Goal: Information Seeking & Learning: Learn about a topic

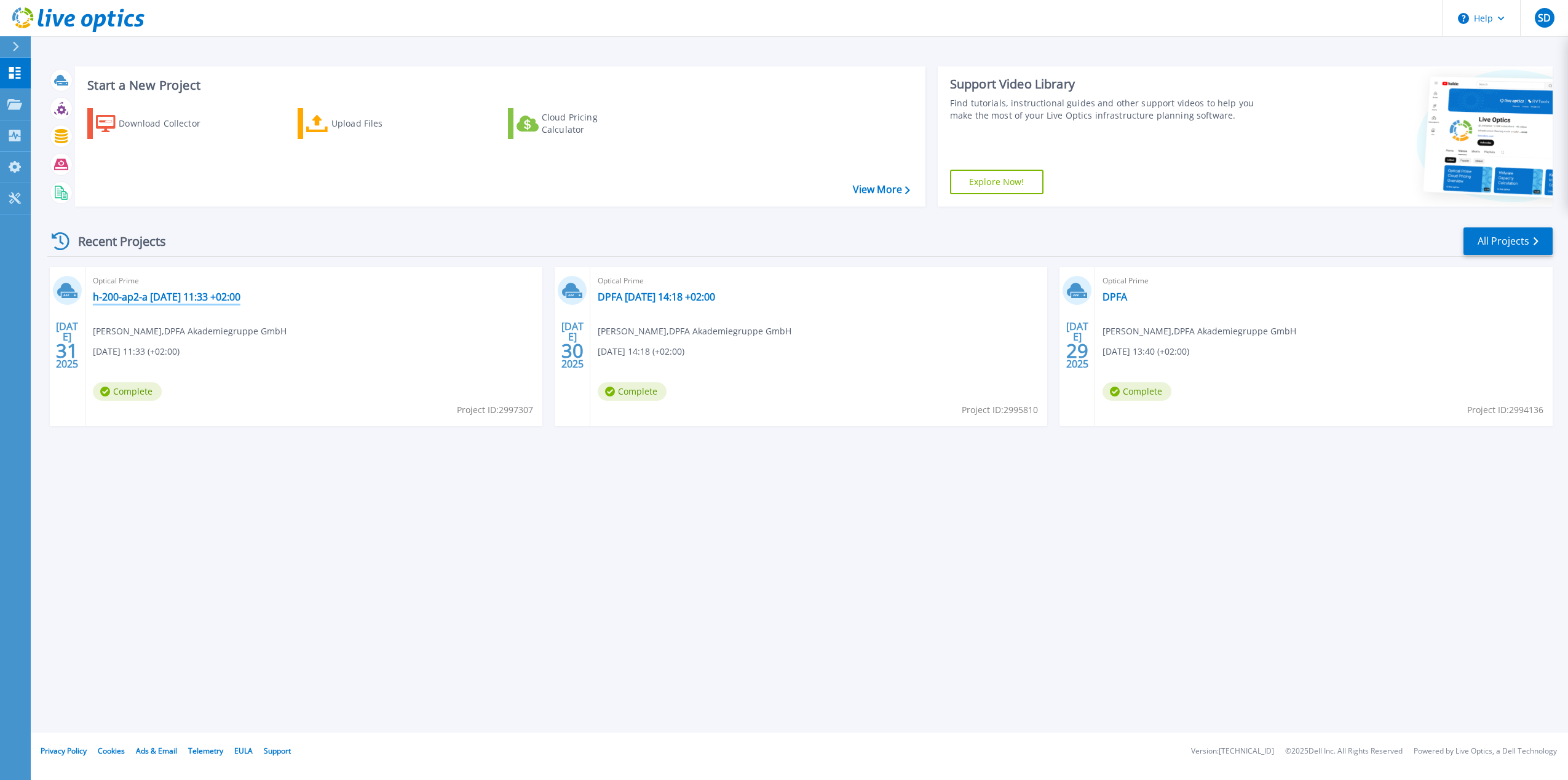
click at [177, 299] on link "h-200-ap2-a [DATE] 11:33 +02:00" at bounding box center [167, 297] width 147 height 13
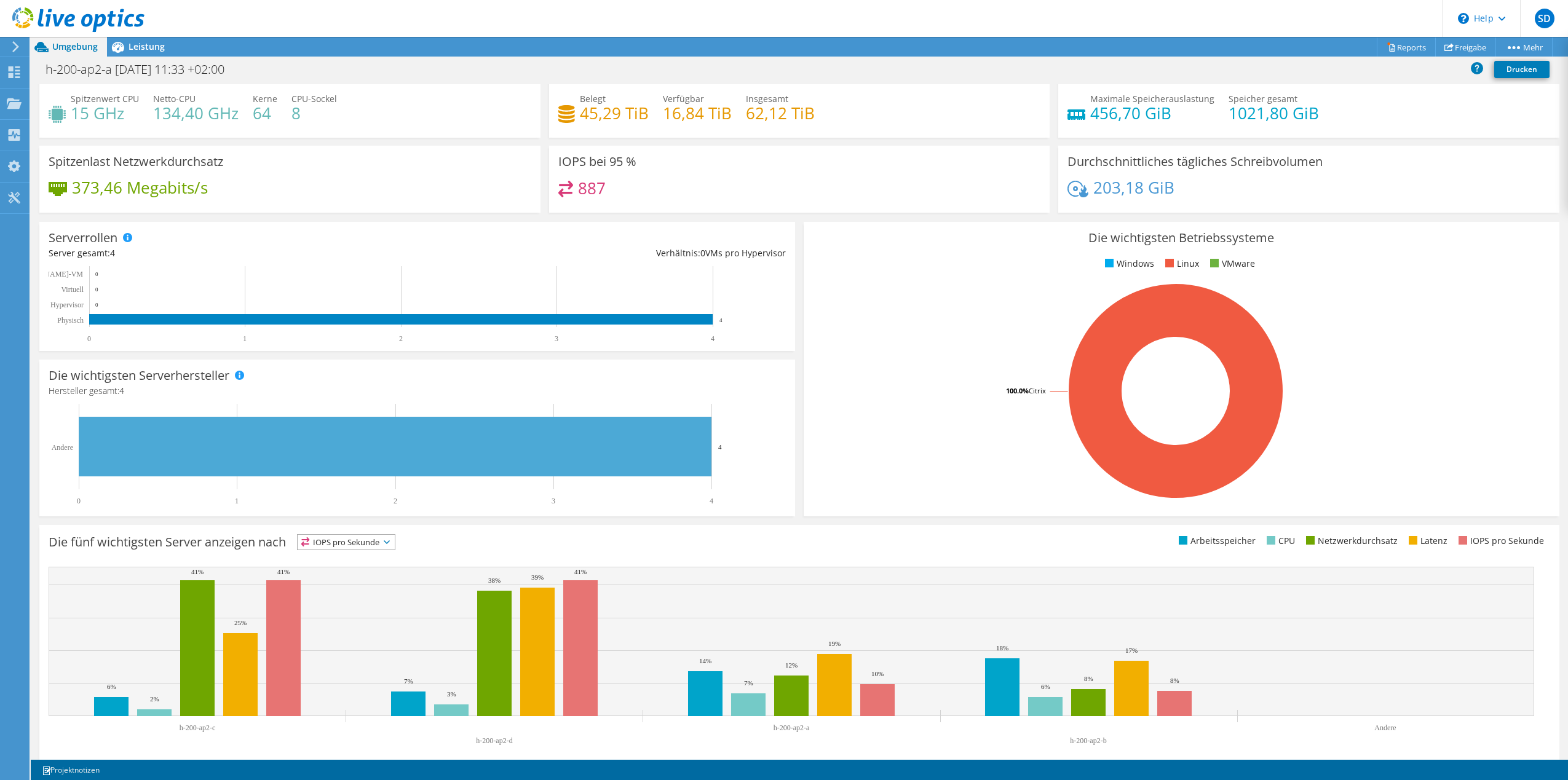
scroll to position [40, 0]
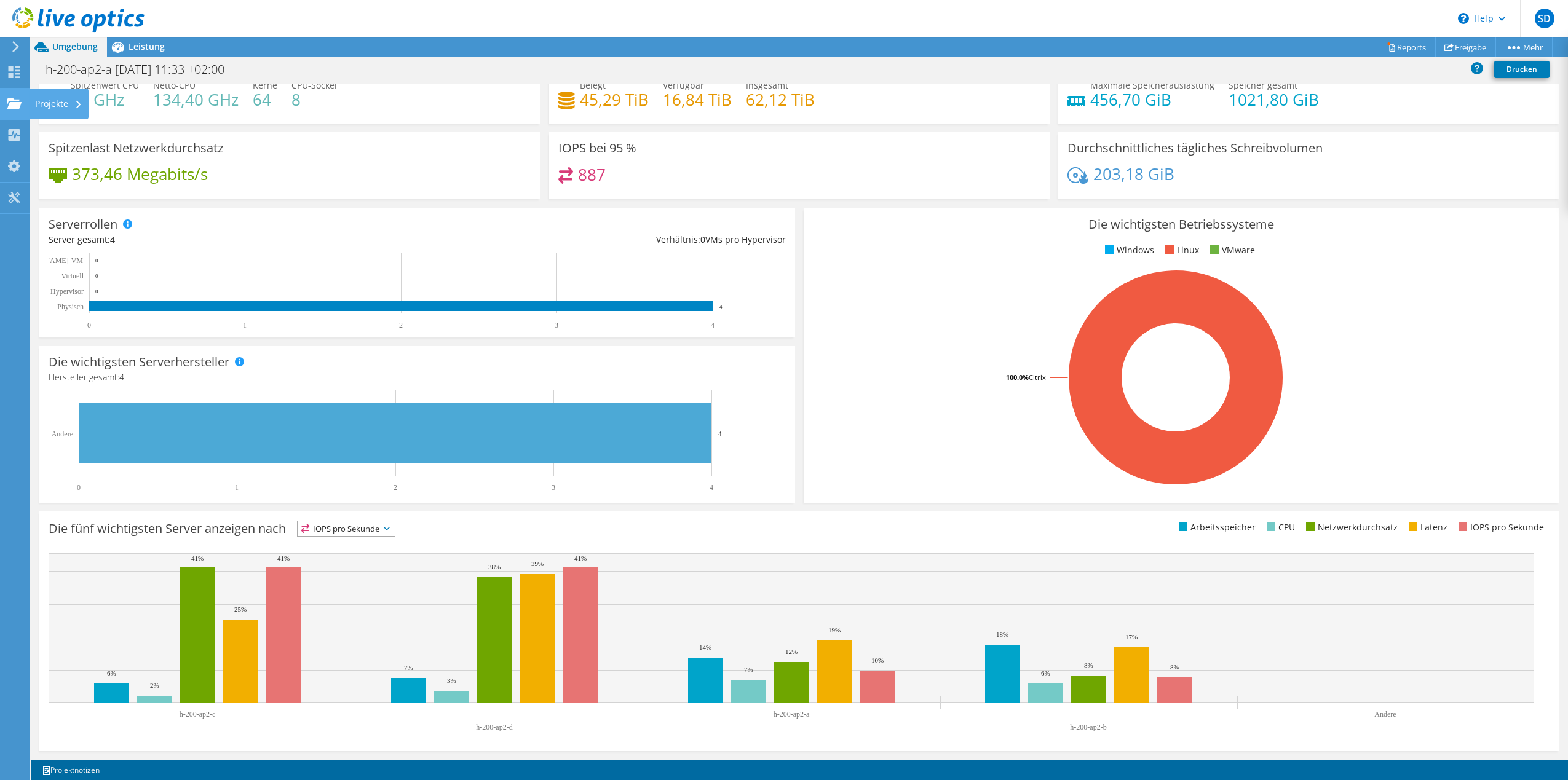
click at [69, 104] on div "Projekte" at bounding box center [59, 104] width 60 height 31
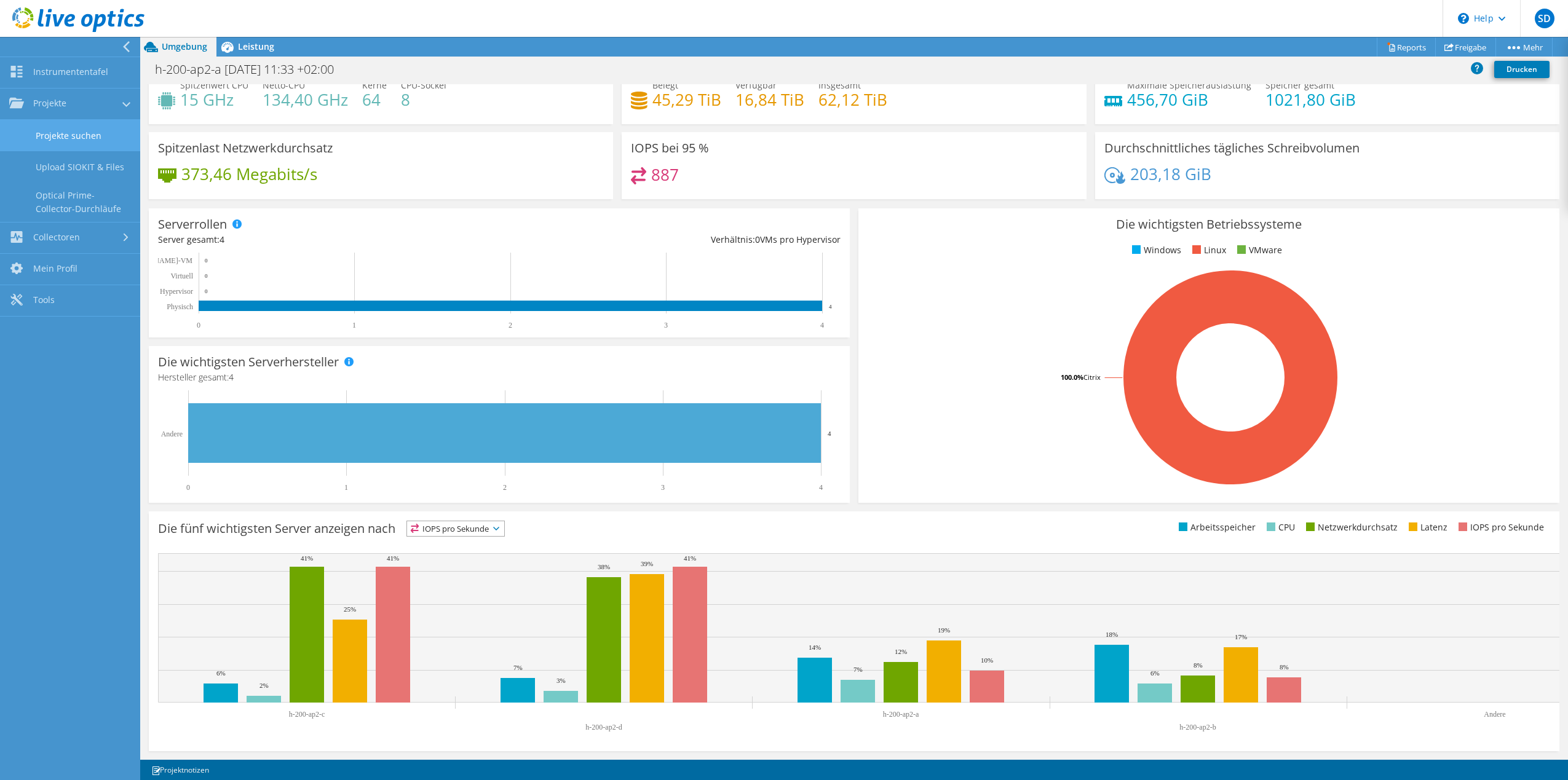
click at [56, 136] on link "Projekte suchen" at bounding box center [70, 136] width 140 height 31
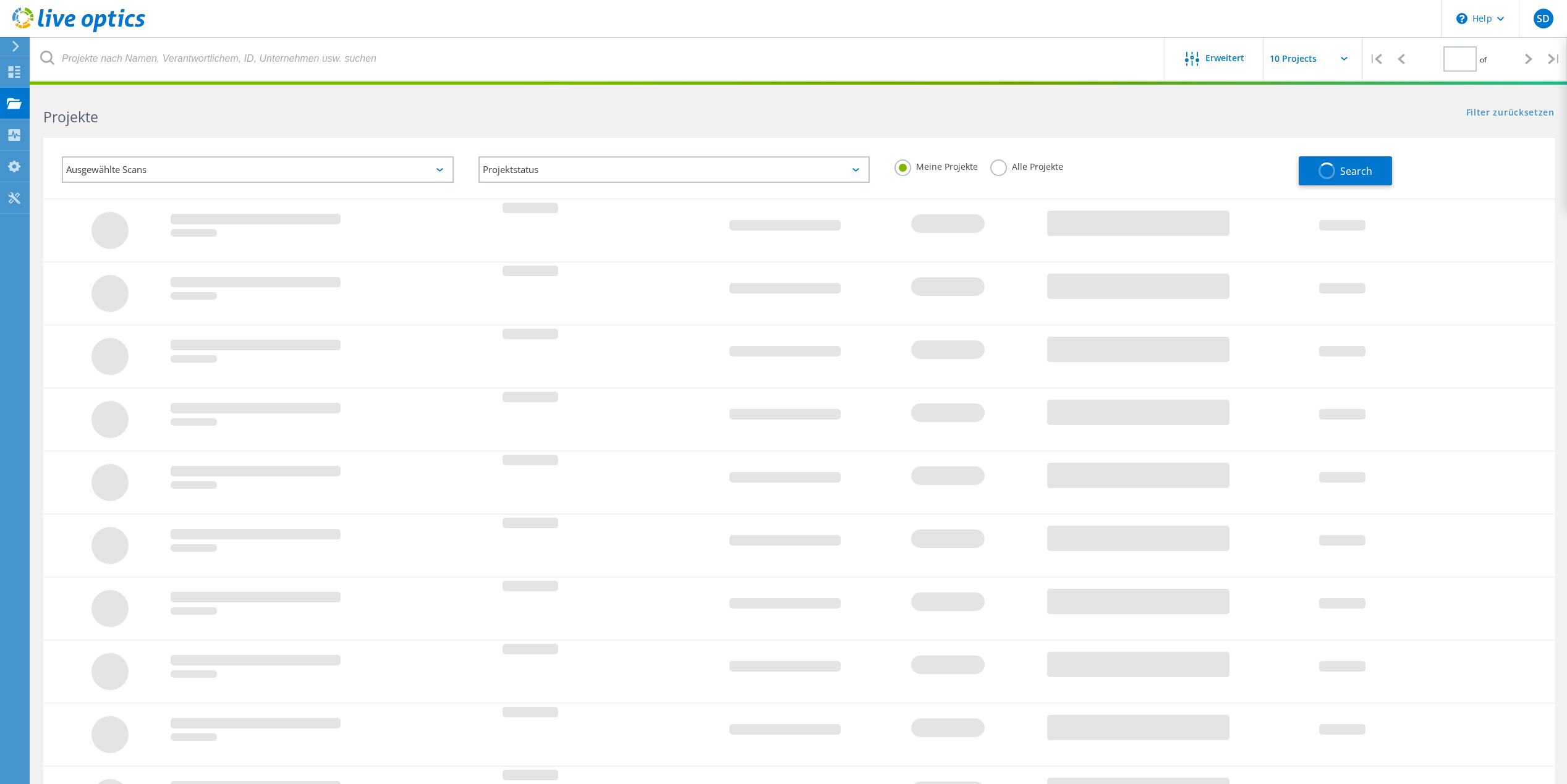
type input "1"
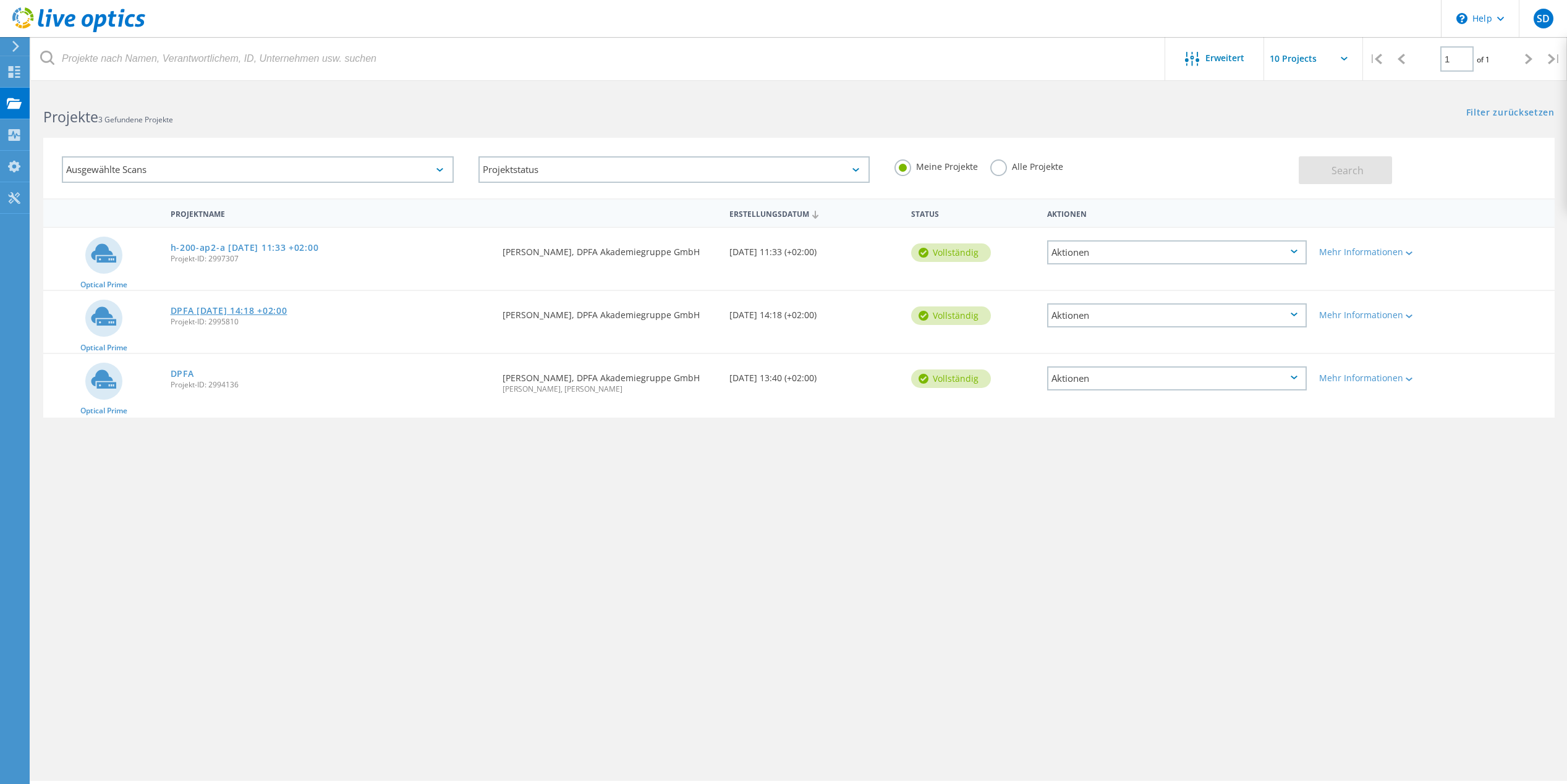
click at [271, 307] on link "DPFA 2025-07-30 14:18 +02:00" at bounding box center [229, 311] width 117 height 9
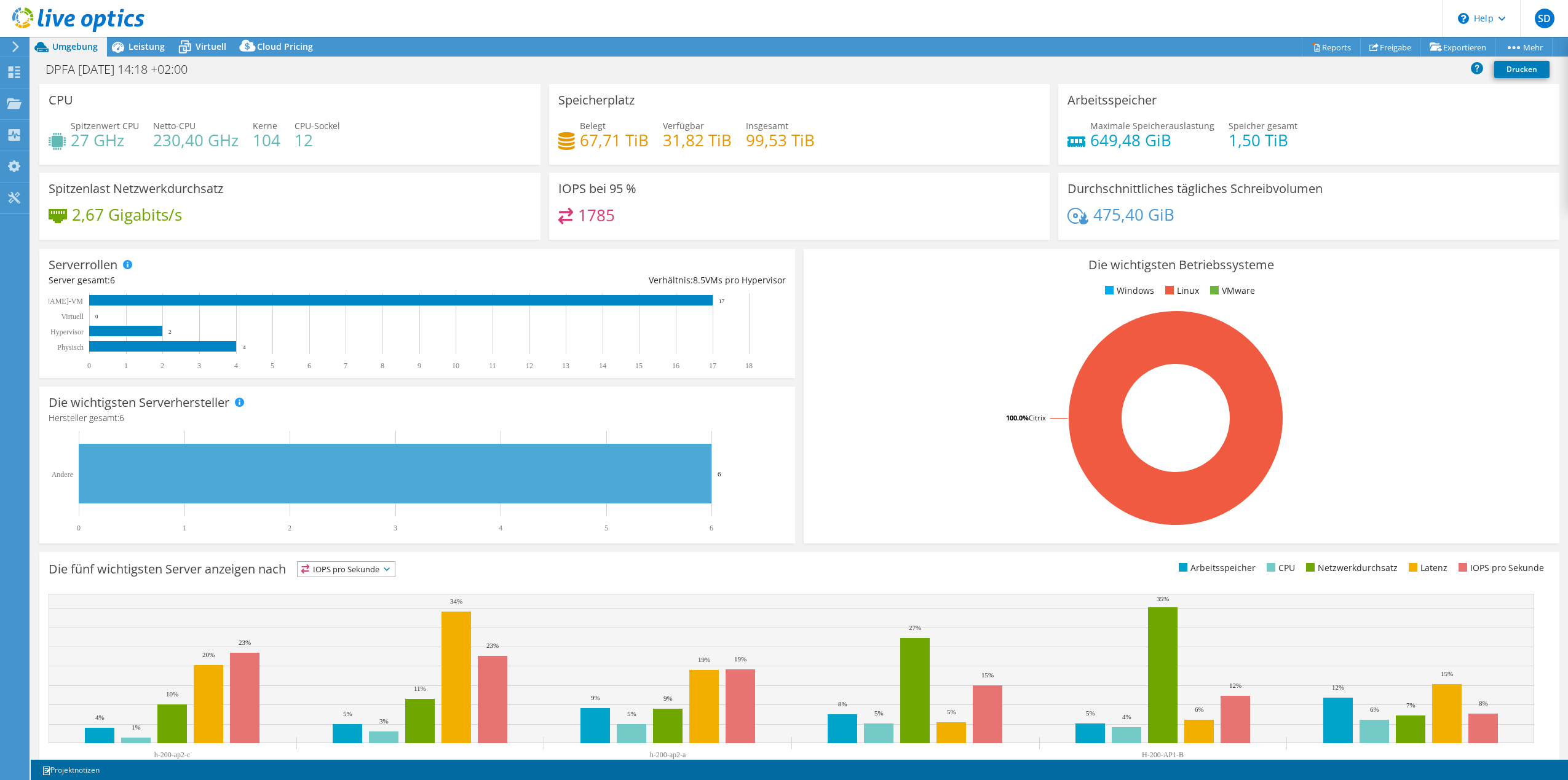
select select "USD"
click at [150, 46] on span "Leistung" at bounding box center [146, 46] width 36 height 12
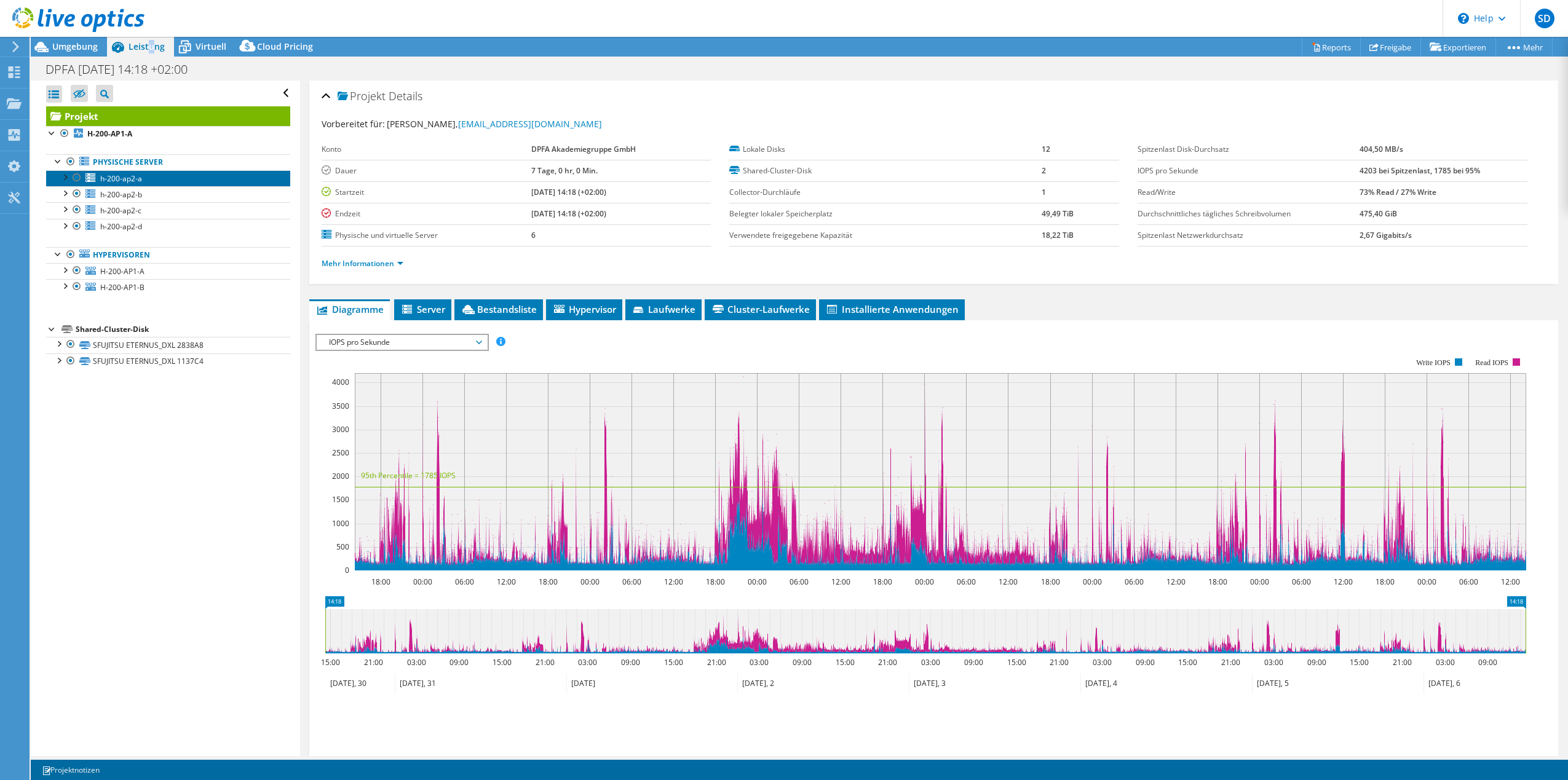
click at [121, 174] on span "h-200-ap2-a" at bounding box center [121, 179] width 42 height 10
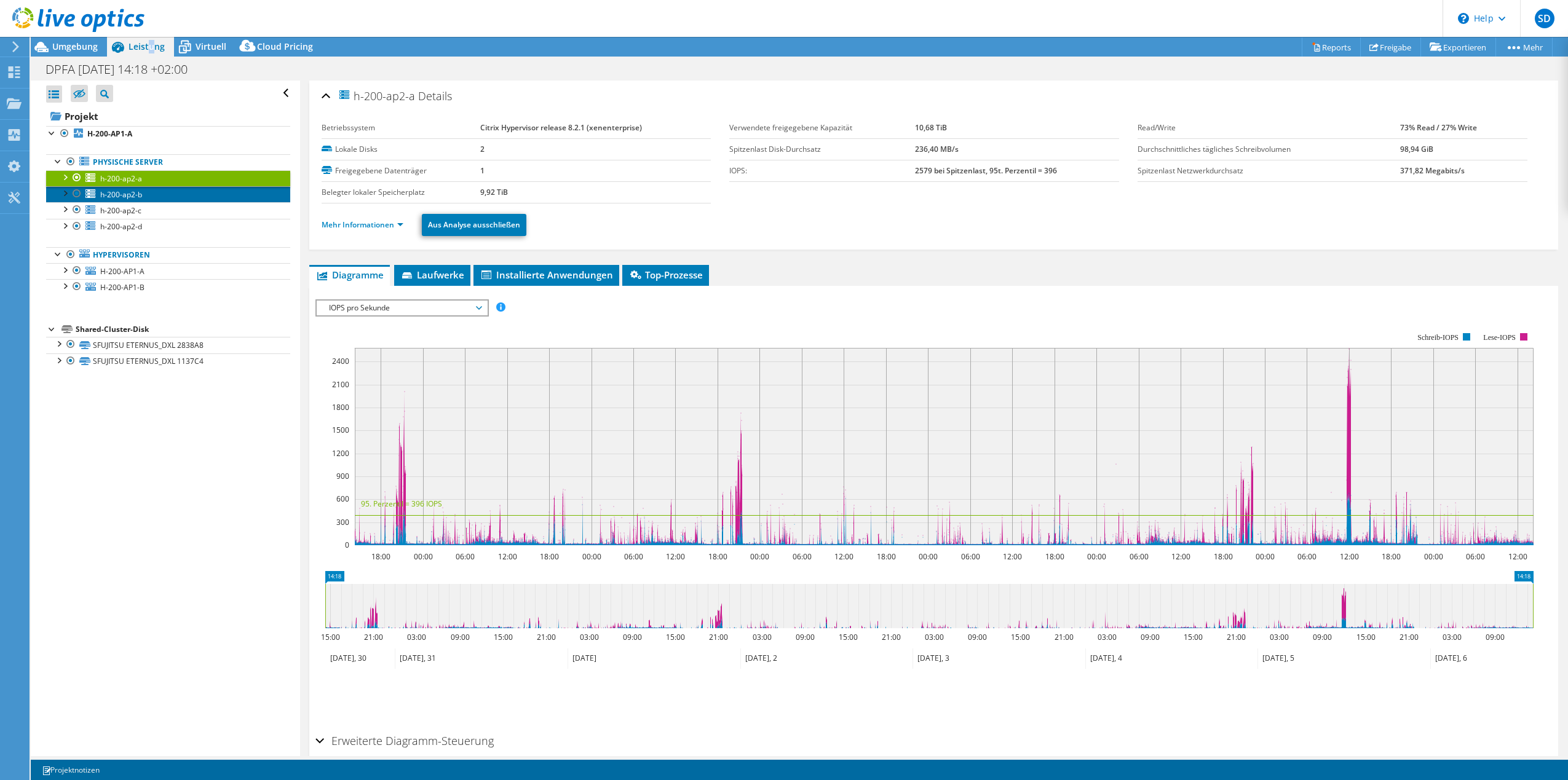
click at [121, 195] on span "h-200-ap2-b" at bounding box center [121, 194] width 42 height 10
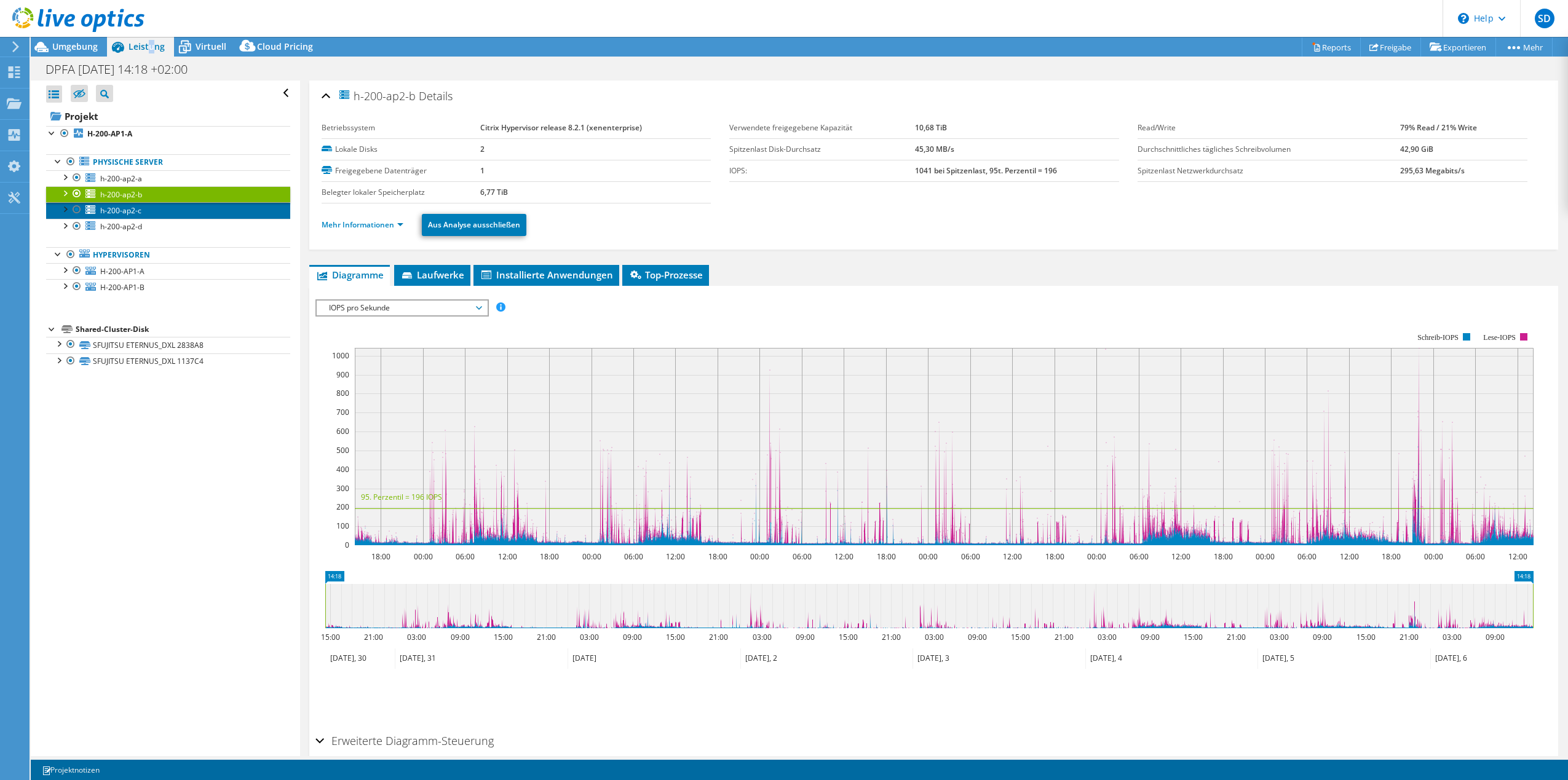
click at [123, 213] on span "h-200-ap2-c" at bounding box center [121, 211] width 41 height 10
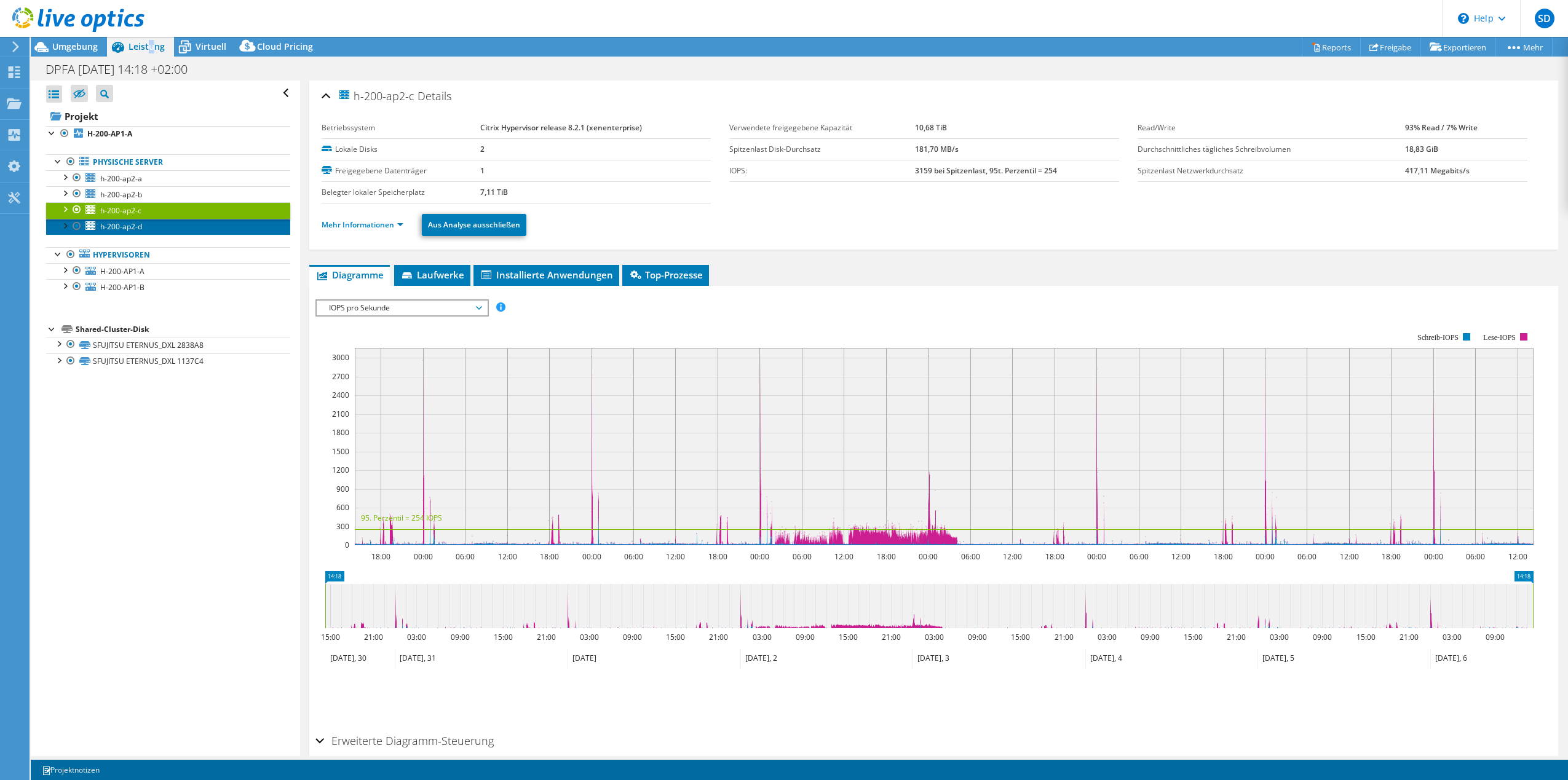
click at [123, 227] on span "h-200-ap2-d" at bounding box center [121, 226] width 42 height 10
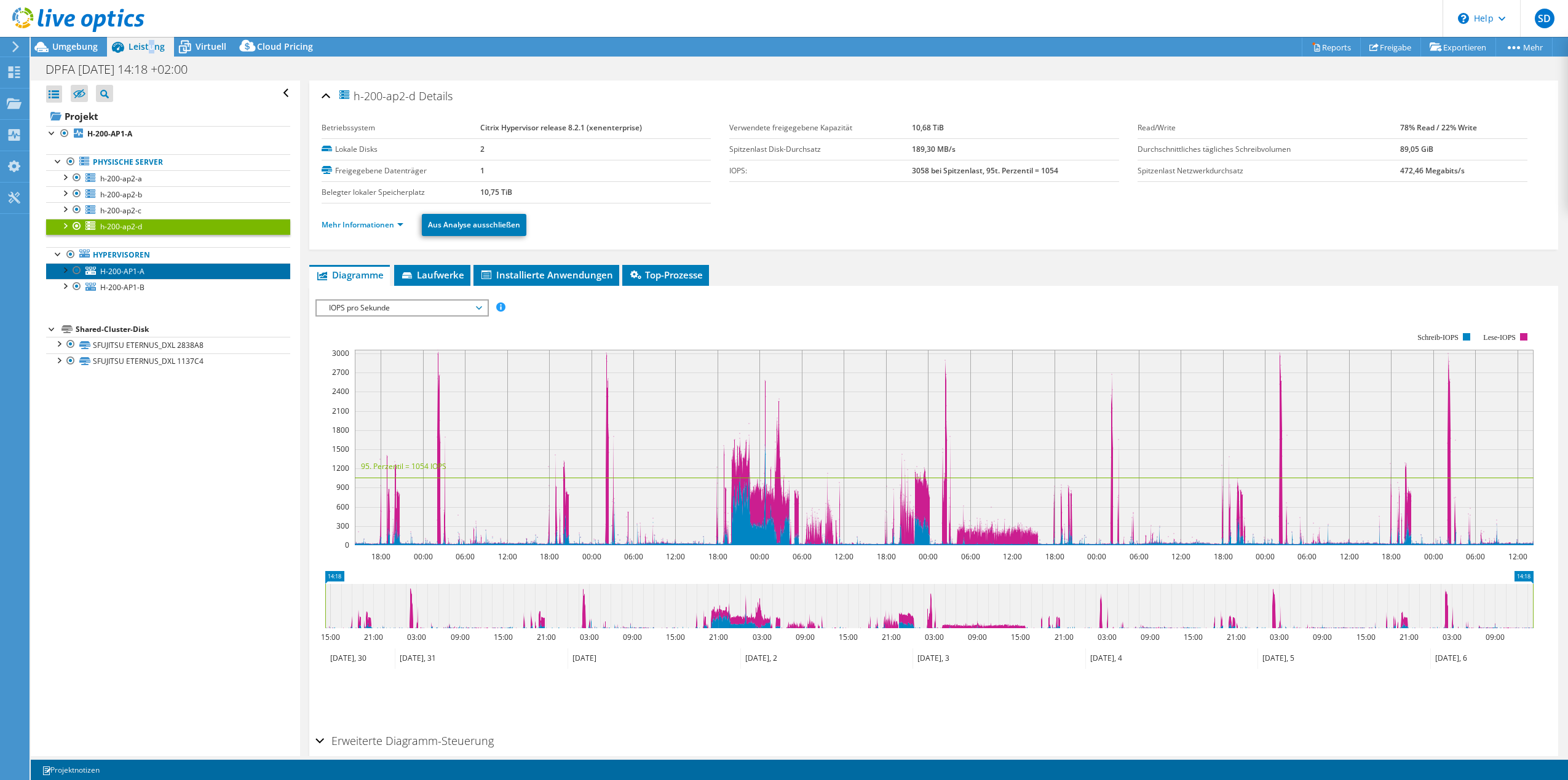
click at [124, 269] on span "H-200-AP1-A" at bounding box center [122, 271] width 44 height 10
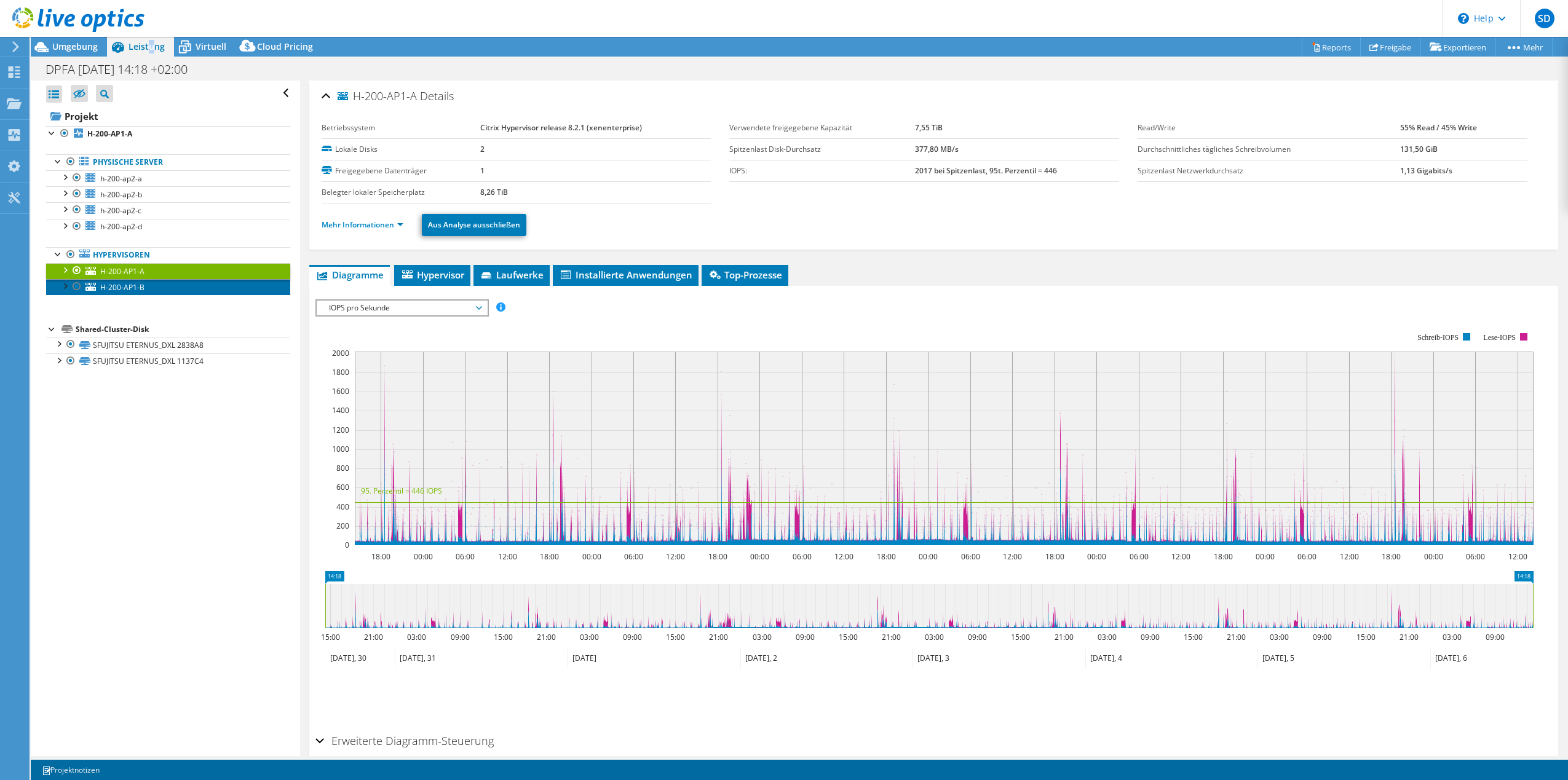
click at [124, 289] on span "H-200-AP1-B" at bounding box center [122, 288] width 44 height 10
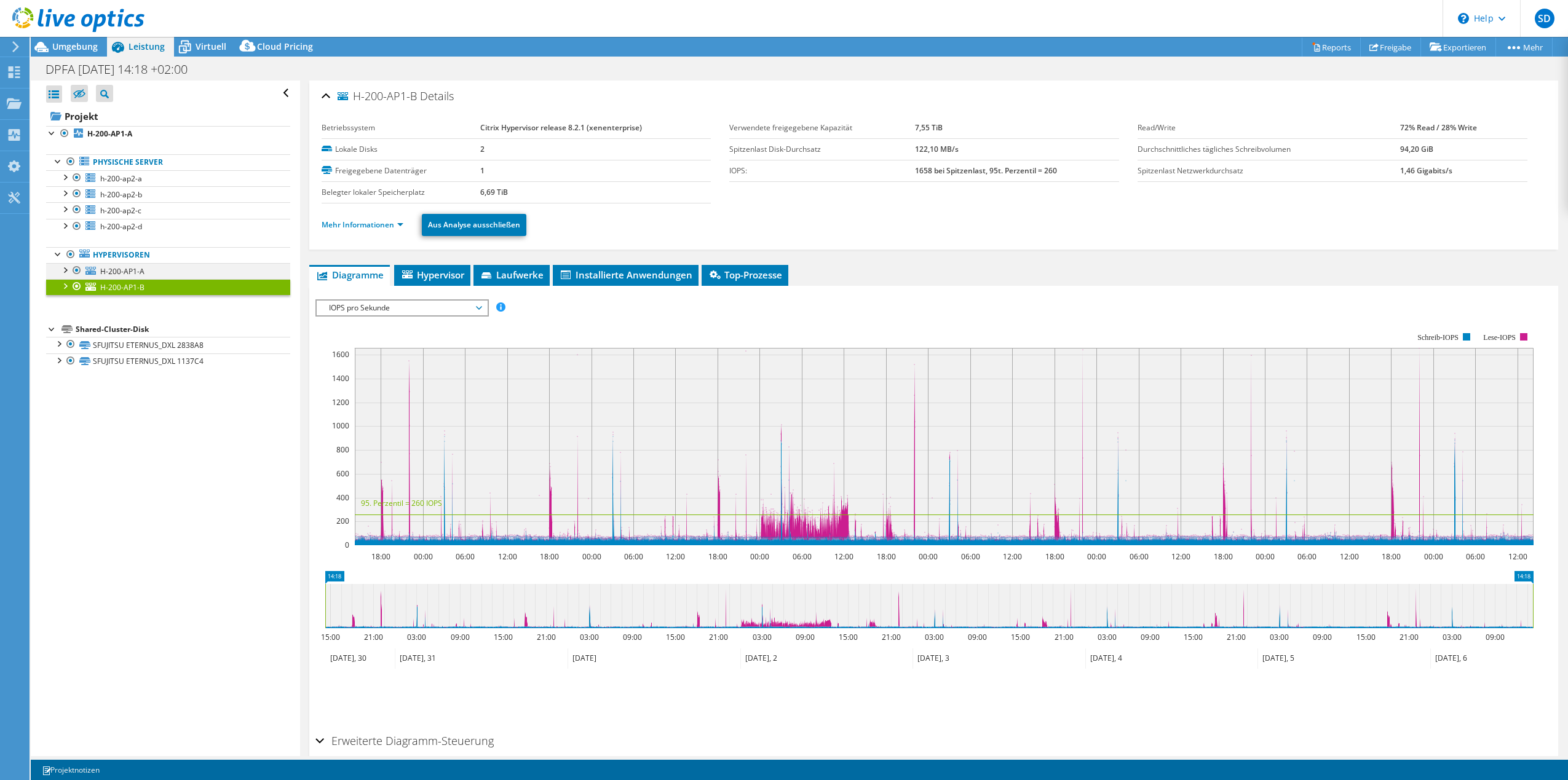
click at [64, 269] on div at bounding box center [64, 269] width 13 height 13
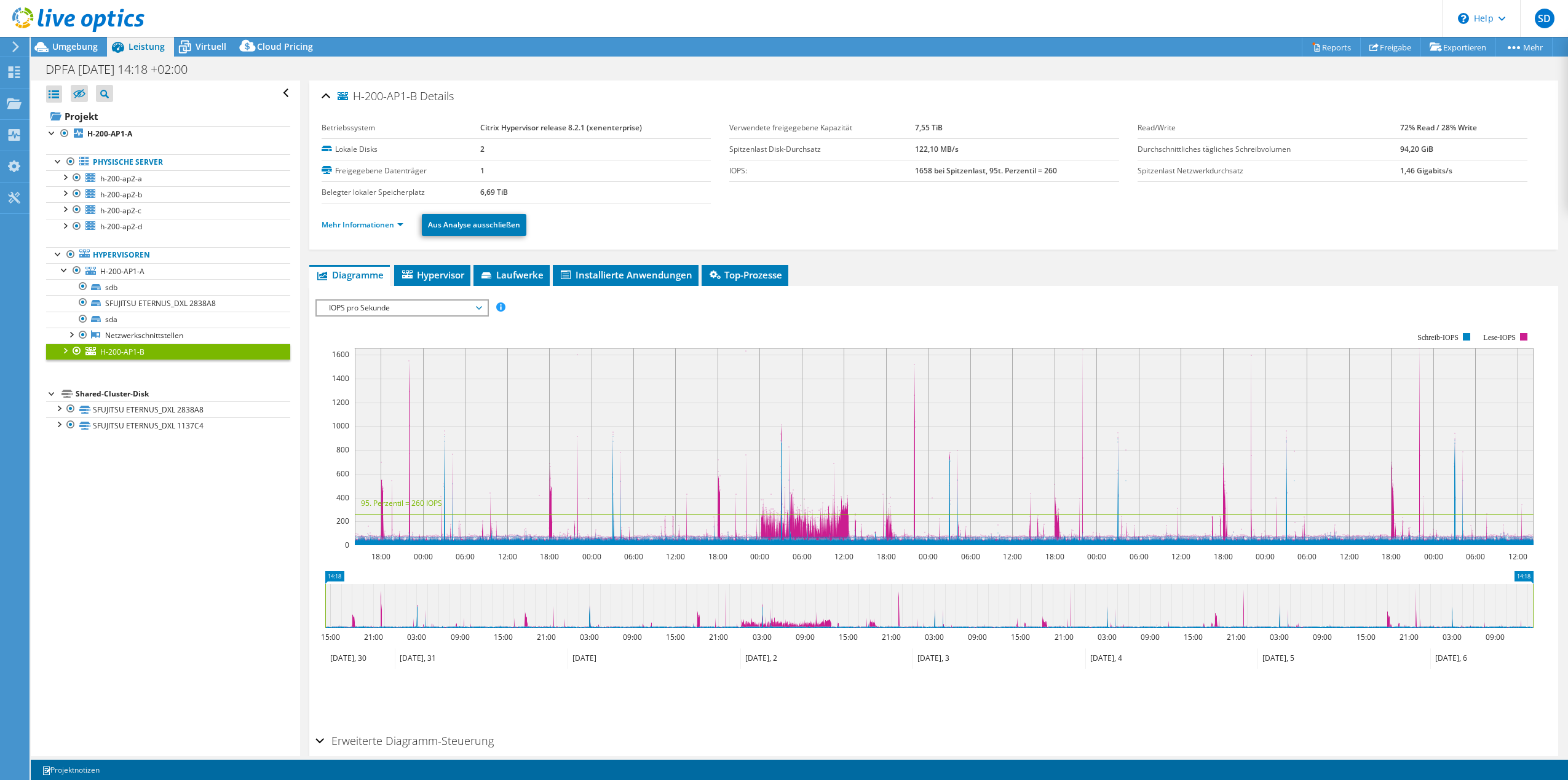
click at [477, 310] on span "IOPS pro Sekunde" at bounding box center [401, 308] width 158 height 15
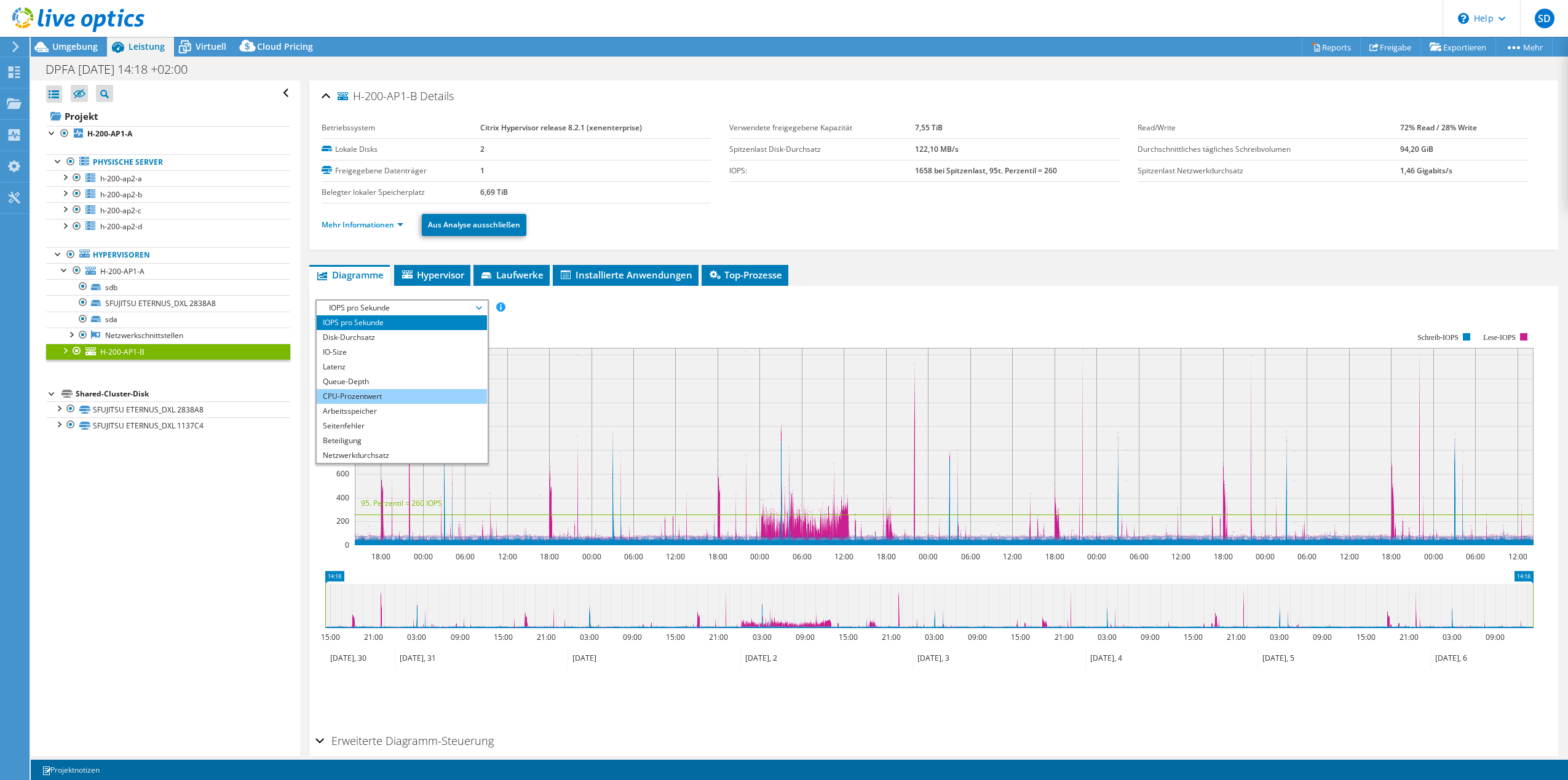
click at [404, 396] on li "CPU-Prozentwert" at bounding box center [401, 396] width 171 height 15
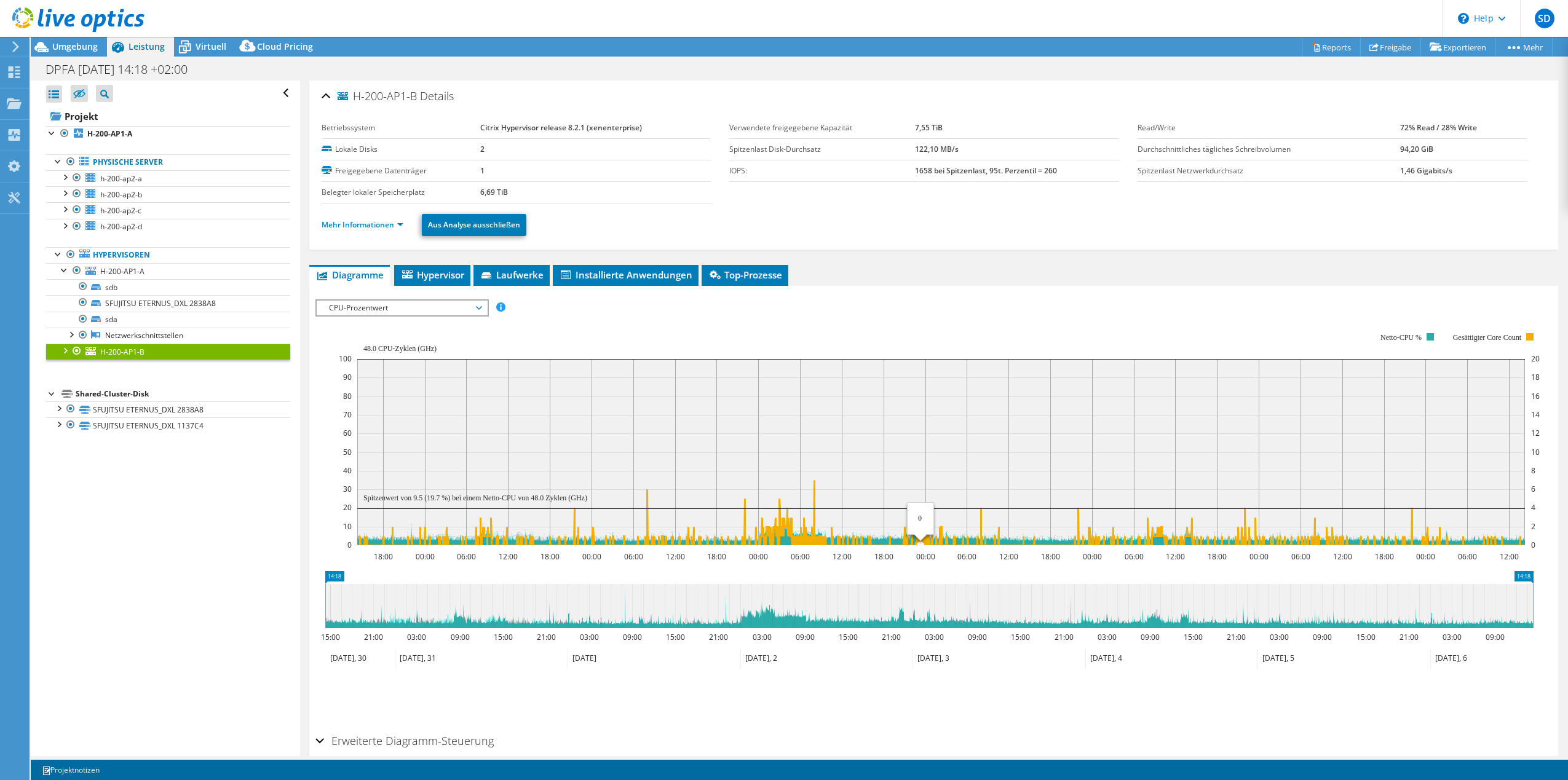
drag, startPoint x: 623, startPoint y: 500, endPoint x: 929, endPoint y: 531, distance: 307.6
click at [929, 531] on icon "18:00 00:00 06:00 12:00 18:00 00:00 06:00 12:00 18:00 00:00 06:00 12:00 18:00 0…" at bounding box center [928, 439] width 1227 height 246
click at [72, 334] on div at bounding box center [71, 334] width 13 height 13
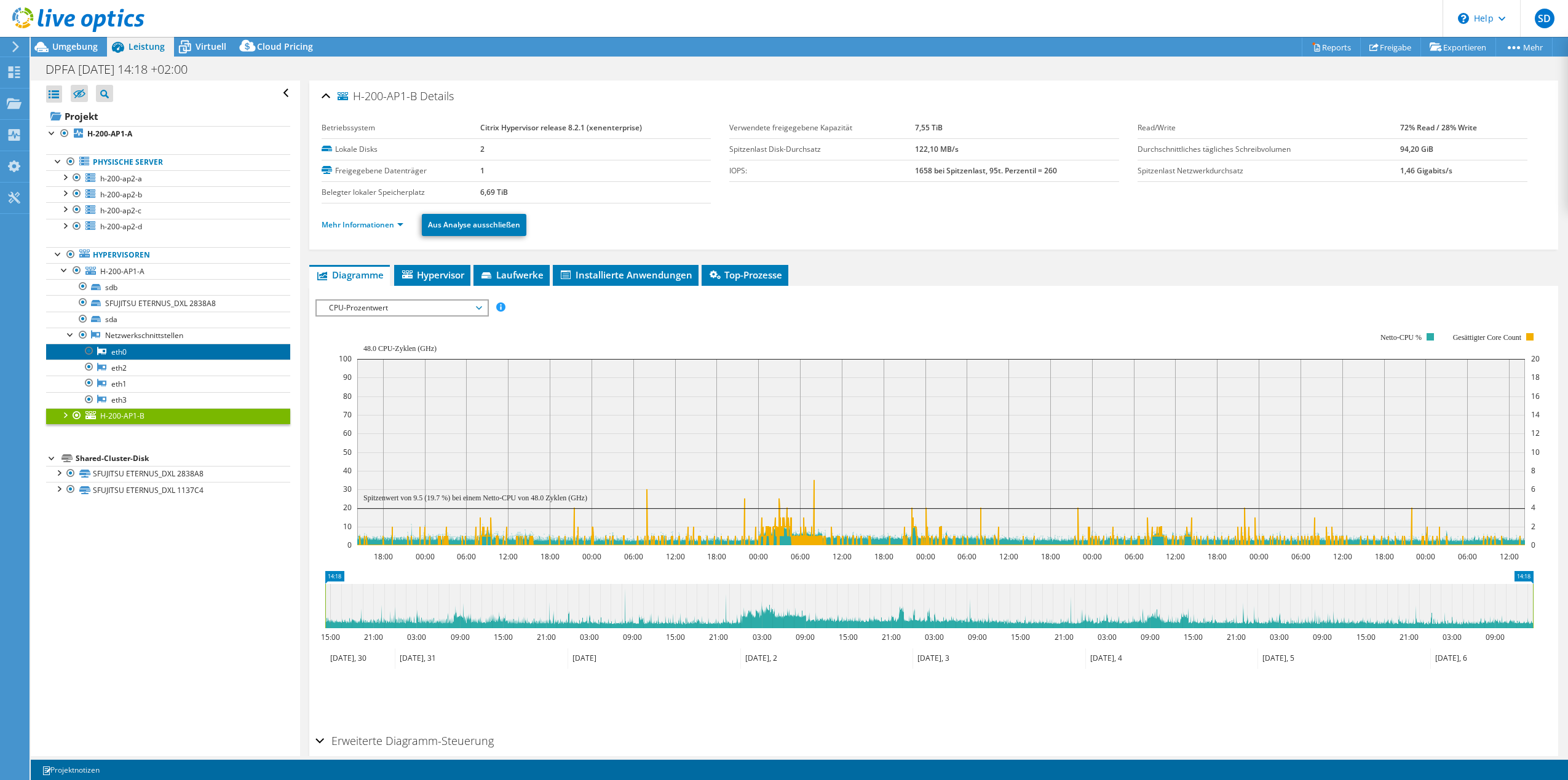
click at [123, 358] on link "eth0" at bounding box center [168, 351] width 244 height 16
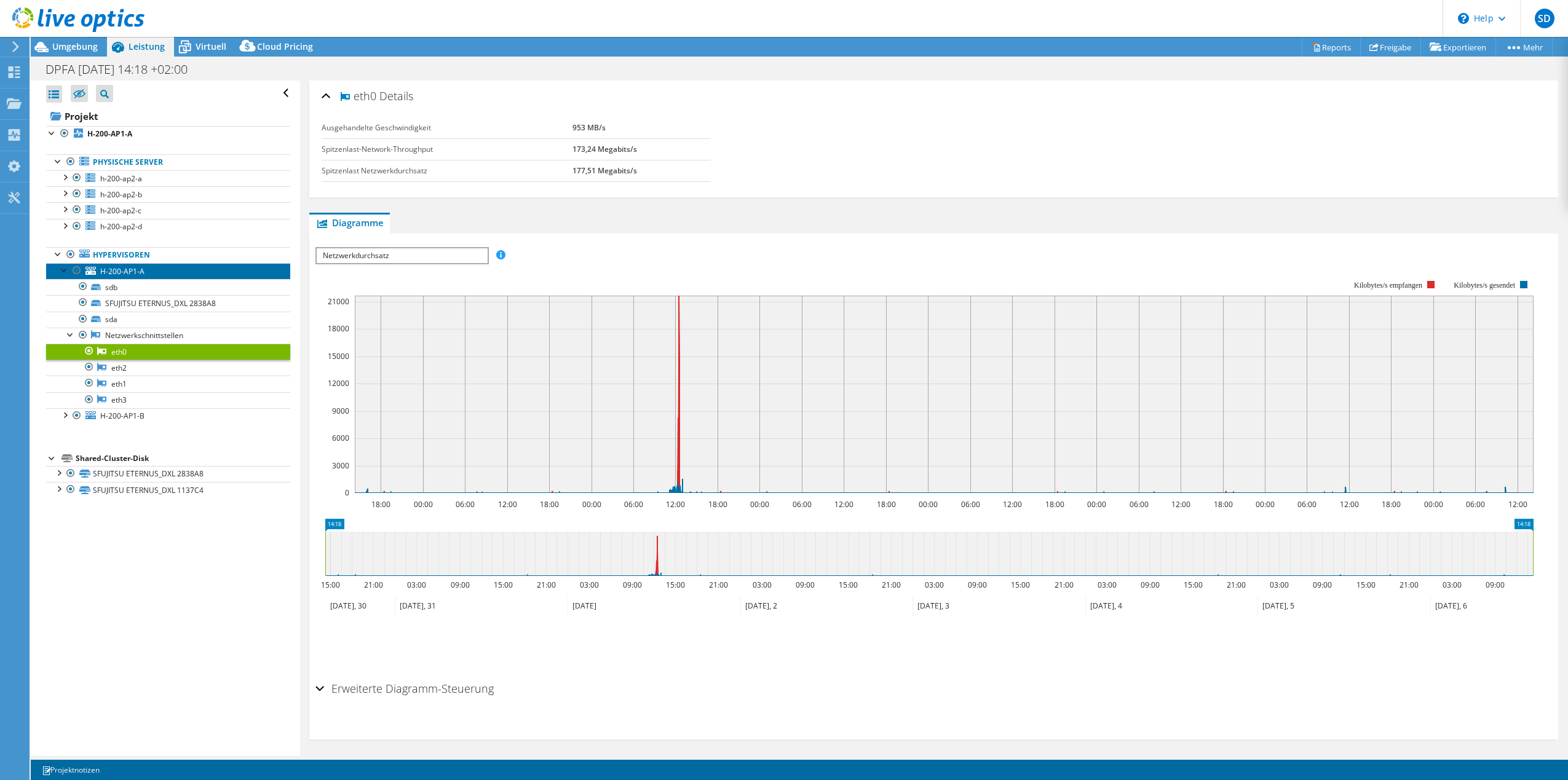
click at [119, 274] on span "H-200-AP1-A" at bounding box center [122, 271] width 44 height 10
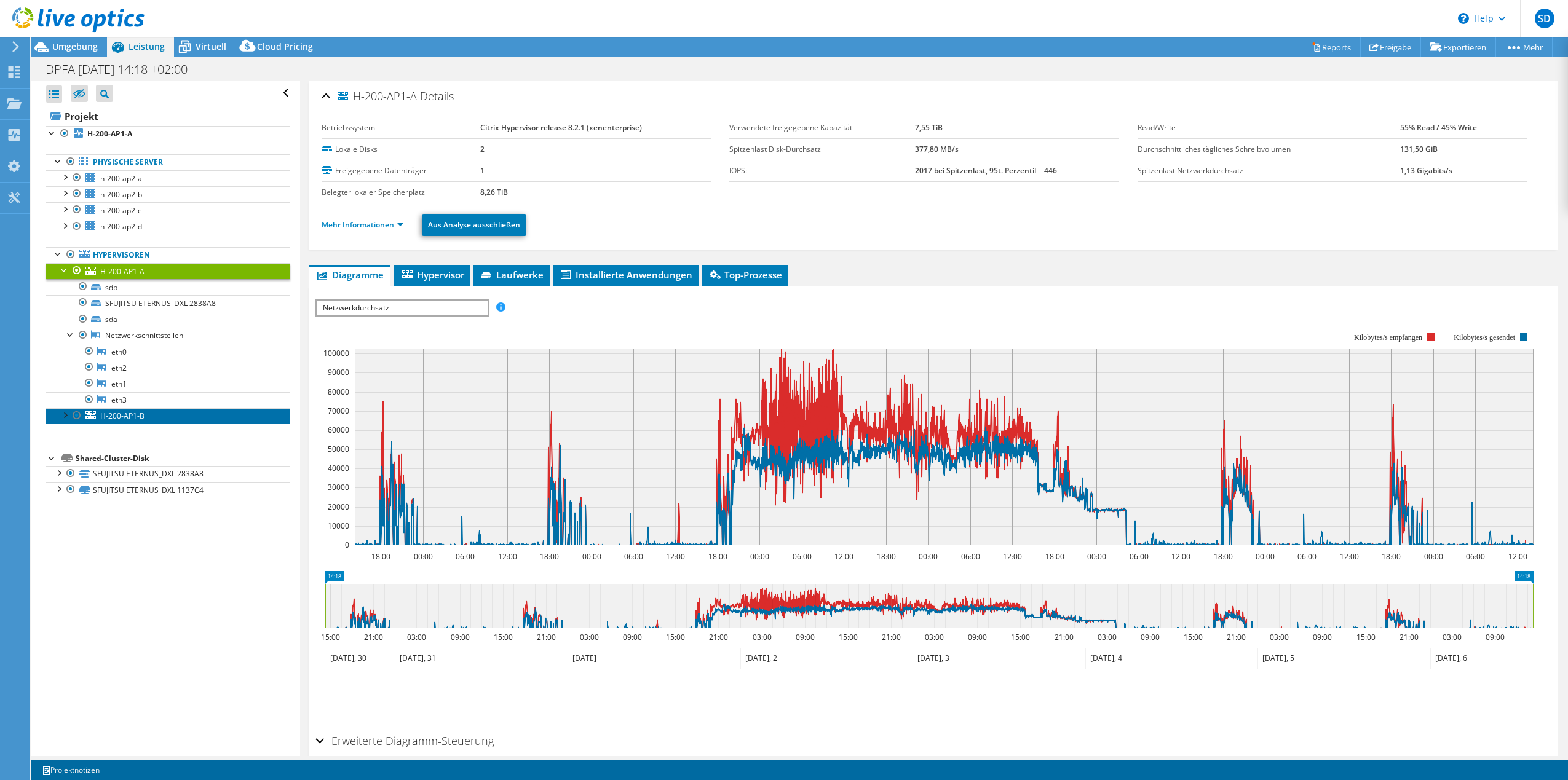
click at [117, 411] on span "H-200-AP1-B" at bounding box center [122, 416] width 44 height 10
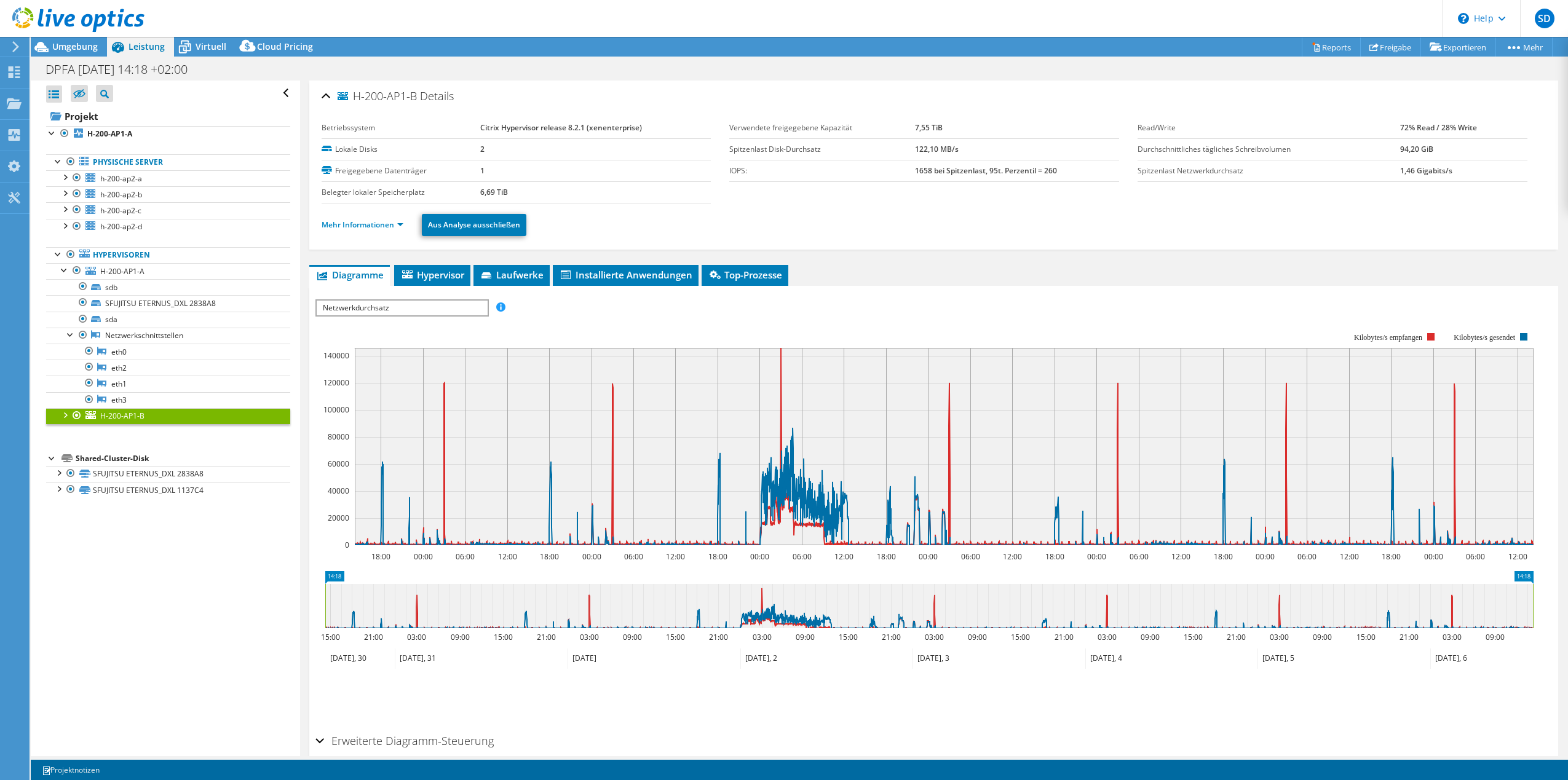
click at [404, 305] on span "Netzwerkdurchsatz" at bounding box center [401, 308] width 171 height 15
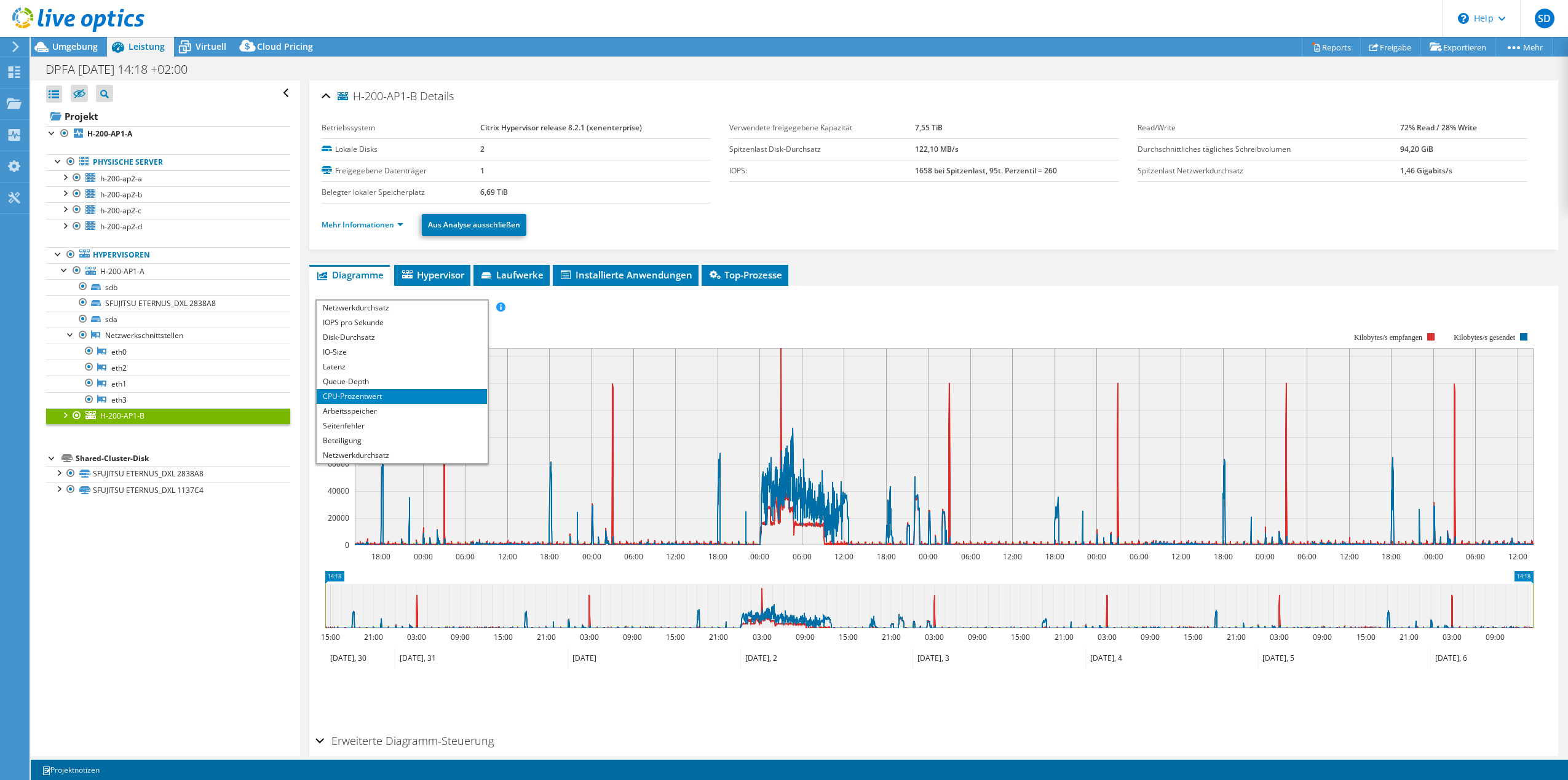
click at [355, 397] on li "CPU-Prozentwert" at bounding box center [401, 396] width 171 height 15
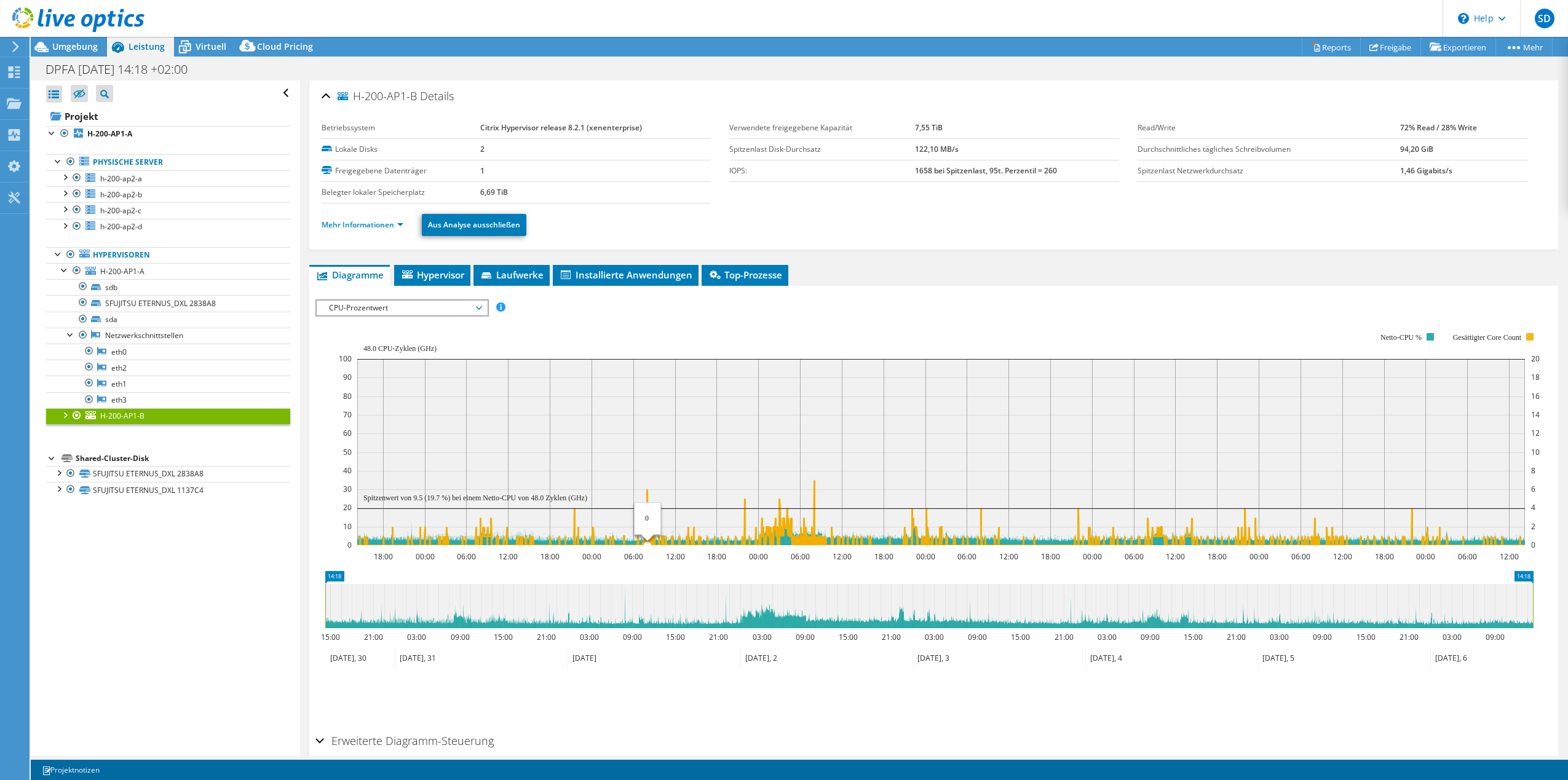
click at [647, 491] on icon at bounding box center [940, 513] width 1167 height 65
